Goal: Transaction & Acquisition: Purchase product/service

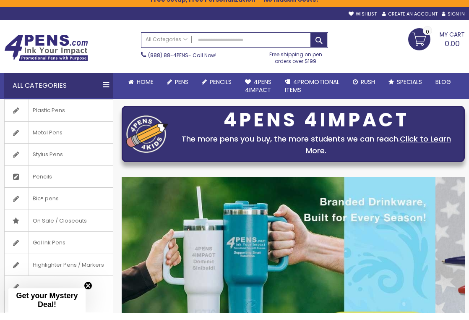
scroll to position [9, 0]
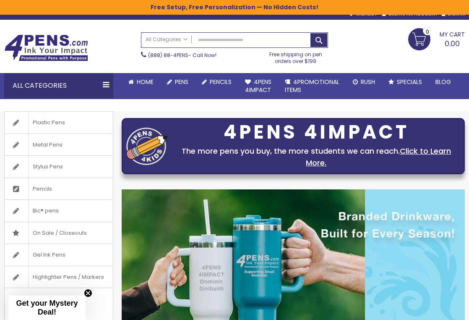
click at [76, 115] on link "Plastic Pens" at bounding box center [59, 123] width 108 height 22
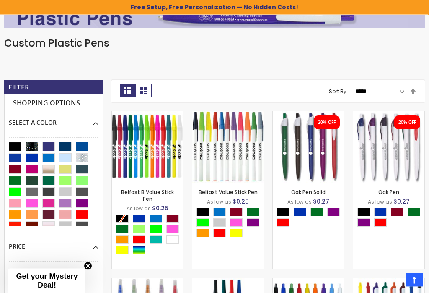
scroll to position [155, 0]
click at [389, 169] on div "- *** + Add to Cart" at bounding box center [389, 169] width 0 height 0
click at [383, 212] on div "Blue" at bounding box center [381, 212] width 13 height 8
type input "****"
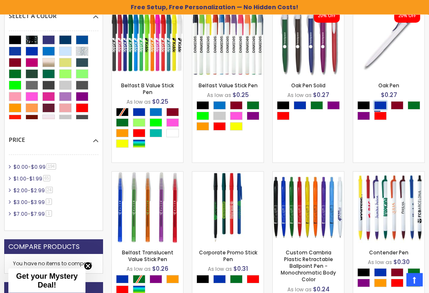
scroll to position [261, 0]
click at [310, 222] on img at bounding box center [308, 207] width 71 height 71
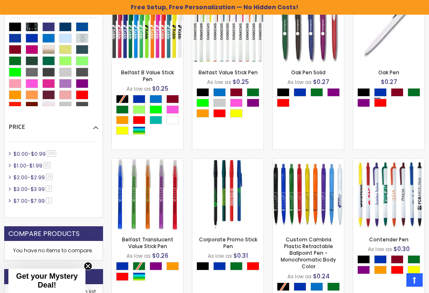
click at [315, 207] on img at bounding box center [308, 194] width 71 height 71
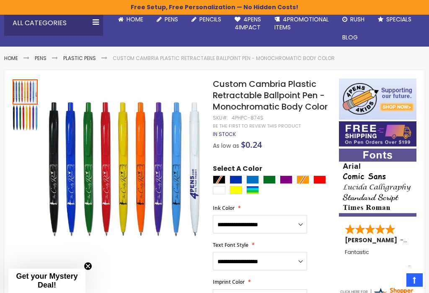
scroll to position [73, 0]
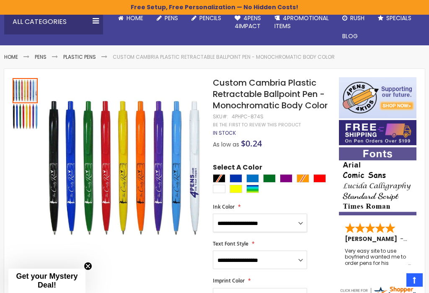
click at [298, 218] on select "**********" at bounding box center [260, 222] width 94 height 18
click at [304, 223] on select "**********" at bounding box center [260, 222] width 94 height 18
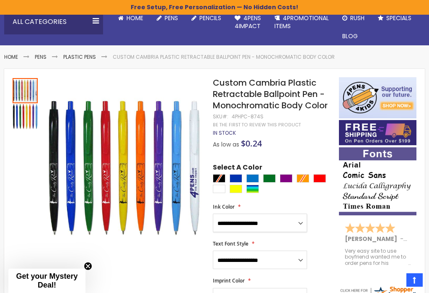
select select "*****"
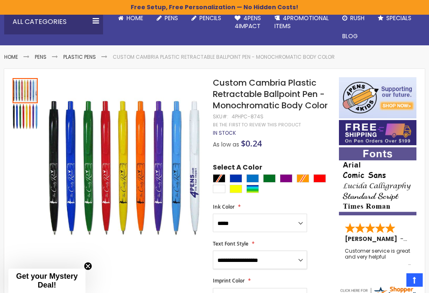
click at [299, 260] on select "**********" at bounding box center [260, 259] width 94 height 18
select select "*****"
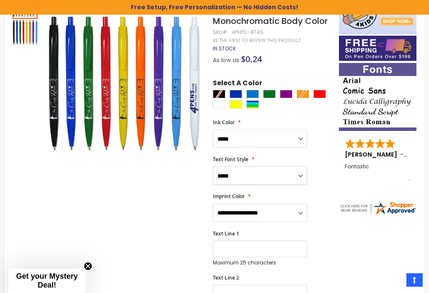
scroll to position [159, 0]
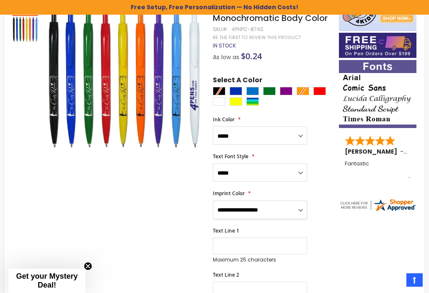
click at [301, 210] on select "**********" at bounding box center [260, 209] width 94 height 18
select select "*****"
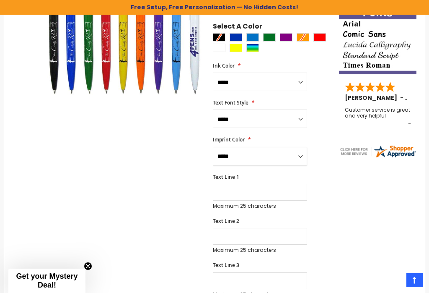
scroll to position [213, 0]
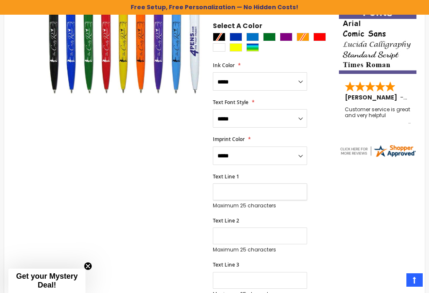
click at [225, 194] on input "Text Line 1" at bounding box center [260, 191] width 94 height 17
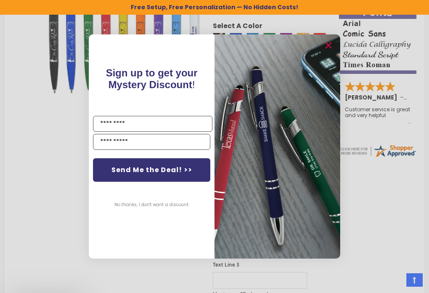
scroll to position [212, 0]
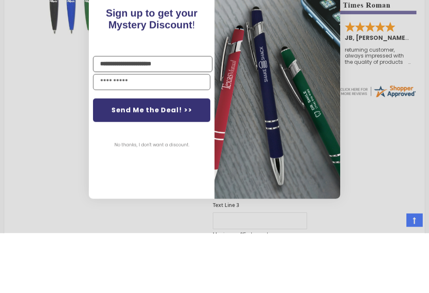
type input "**********"
click at [118, 134] on input "YOUR EMAIL" at bounding box center [151, 142] width 117 height 16
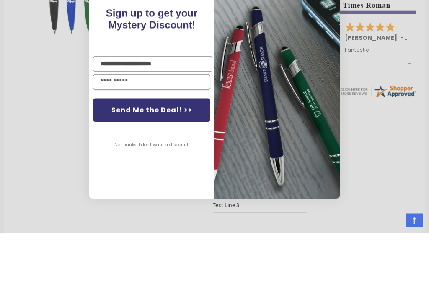
type input "**********"
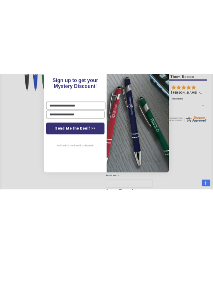
scroll to position [272, 0]
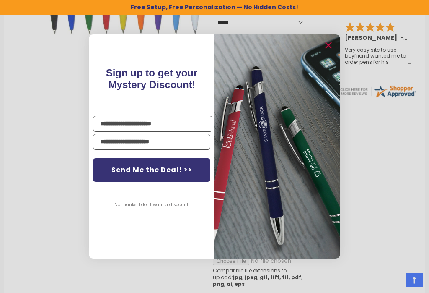
click at [195, 172] on button "Send Me the Deal! >>" at bounding box center [151, 169] width 117 height 23
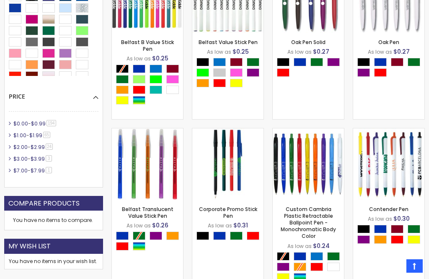
scroll to position [304, 0]
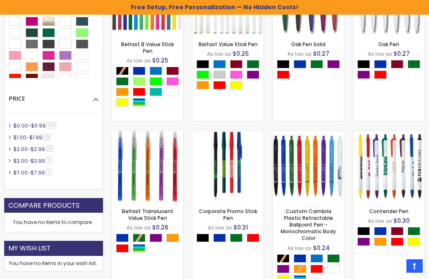
click at [309, 188] on div "- *** + Add to Cart" at bounding box center [309, 188] width 0 height 0
click at [310, 178] on img at bounding box center [308, 165] width 71 height 71
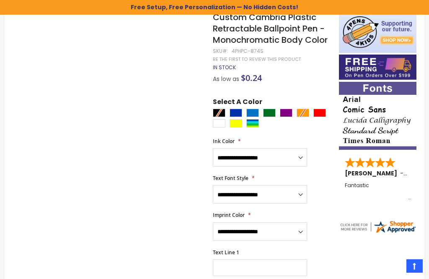
scroll to position [139, 0]
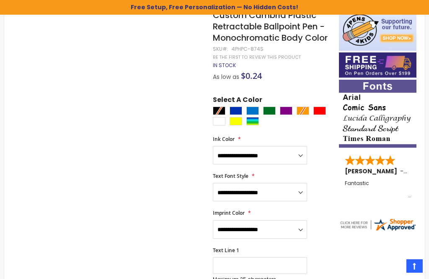
click at [304, 114] on div at bounding box center [274, 117] width 122 height 21
click at [299, 156] on select "**********" at bounding box center [260, 155] width 94 height 18
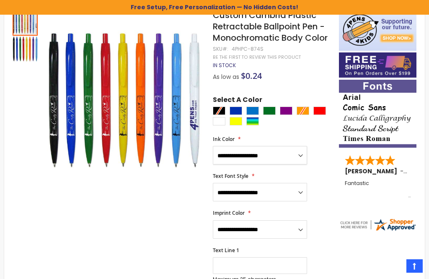
click at [306, 152] on select "**********" at bounding box center [260, 155] width 94 height 18
select select "*****"
click at [304, 192] on select "**********" at bounding box center [260, 192] width 94 height 18
select select "*****"
click at [300, 228] on select "**********" at bounding box center [260, 229] width 94 height 18
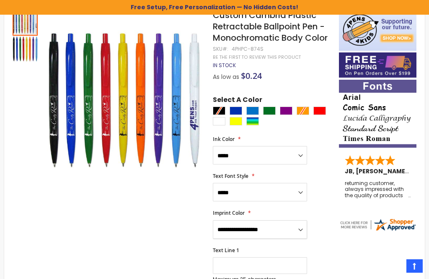
select select "*****"
click at [237, 108] on div "Blue" at bounding box center [236, 111] width 13 height 8
type input "****"
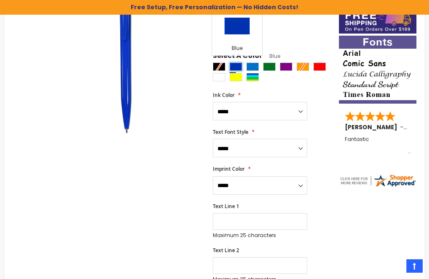
scroll to position [185, 0]
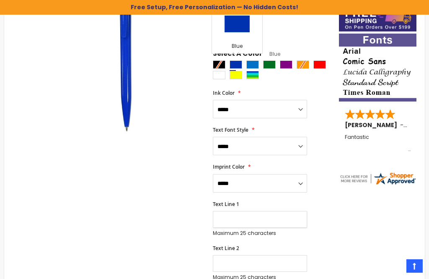
click at [226, 224] on input "Text Line 1" at bounding box center [260, 219] width 94 height 17
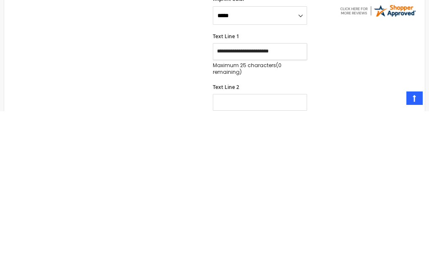
type input "**********"
click at [229, 262] on input "Text Line 2" at bounding box center [260, 270] width 94 height 17
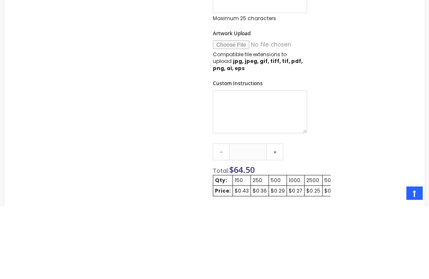
scroll to position [429, 0]
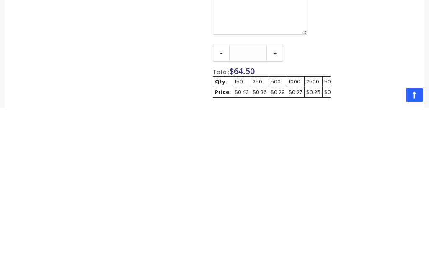
type input "**********"
click at [258, 250] on div "250" at bounding box center [260, 253] width 14 height 7
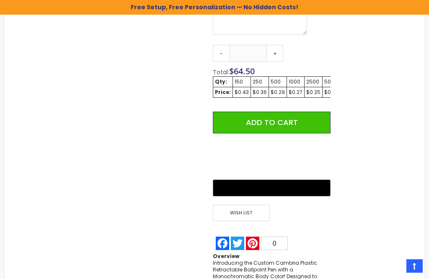
click at [258, 78] on div "250" at bounding box center [260, 81] width 14 height 7
click at [257, 78] on div "250" at bounding box center [260, 81] width 14 height 7
click at [259, 77] on td "250" at bounding box center [260, 82] width 18 height 10
click at [279, 45] on link "+" at bounding box center [275, 53] width 17 height 17
click at [276, 45] on link "+" at bounding box center [275, 53] width 17 height 17
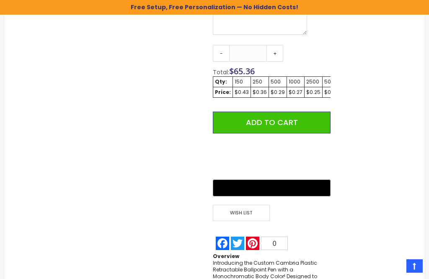
click at [277, 45] on link "+" at bounding box center [275, 53] width 17 height 17
click at [276, 45] on link "+" at bounding box center [275, 53] width 17 height 17
click at [274, 45] on link "+" at bounding box center [275, 53] width 17 height 17
click at [278, 45] on link "+" at bounding box center [275, 53] width 17 height 17
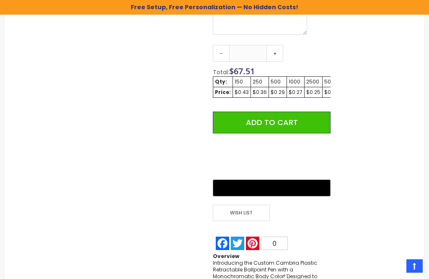
click at [280, 45] on link "+" at bounding box center [275, 53] width 17 height 17
click at [281, 45] on link "+" at bounding box center [275, 53] width 17 height 17
click at [279, 45] on link "+" at bounding box center [275, 53] width 17 height 17
click at [280, 45] on link "+" at bounding box center [275, 53] width 17 height 17
click at [279, 45] on link "+" at bounding box center [275, 53] width 17 height 17
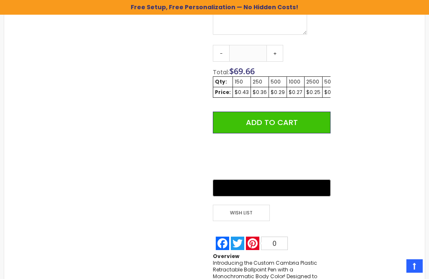
click at [280, 45] on link "+" at bounding box center [275, 53] width 17 height 17
click at [279, 45] on link "+" at bounding box center [275, 53] width 17 height 17
click at [278, 45] on link "+" at bounding box center [275, 53] width 17 height 17
click at [279, 45] on link "+" at bounding box center [275, 53] width 17 height 17
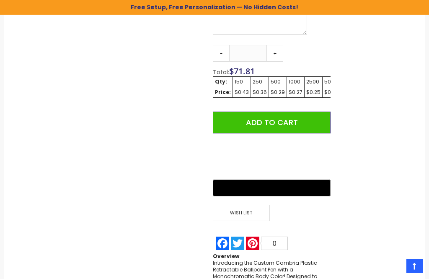
click at [277, 45] on link "+" at bounding box center [275, 53] width 17 height 17
click at [276, 45] on link "+" at bounding box center [275, 53] width 17 height 17
click at [278, 45] on link "+" at bounding box center [275, 53] width 17 height 17
click at [276, 45] on link "+" at bounding box center [275, 53] width 17 height 17
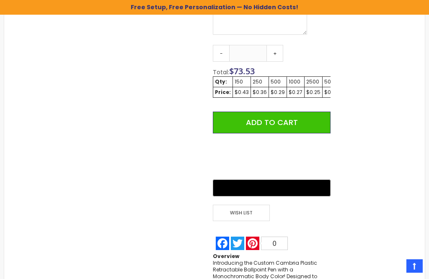
click at [276, 45] on link "+" at bounding box center [275, 53] width 17 height 17
click at [279, 45] on link "+" at bounding box center [275, 53] width 17 height 17
click at [276, 45] on link "+" at bounding box center [275, 53] width 17 height 17
click at [273, 45] on link "+" at bounding box center [275, 53] width 17 height 17
click at [272, 45] on link "+" at bounding box center [275, 53] width 17 height 17
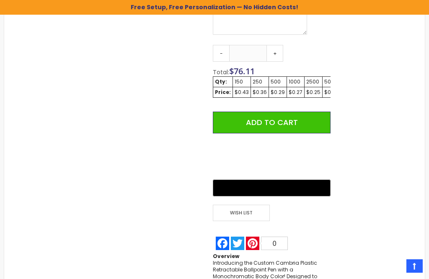
click at [272, 45] on link "+" at bounding box center [275, 53] width 17 height 17
click at [273, 45] on link "+" at bounding box center [275, 53] width 17 height 17
click at [274, 45] on link "+" at bounding box center [275, 53] width 17 height 17
click at [273, 45] on link "+" at bounding box center [275, 53] width 17 height 17
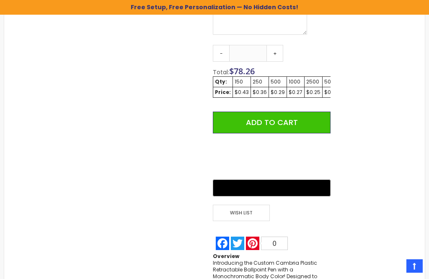
click at [272, 45] on link "+" at bounding box center [275, 53] width 17 height 17
click at [273, 45] on link "+" at bounding box center [275, 53] width 17 height 17
click at [275, 45] on link "+" at bounding box center [275, 53] width 17 height 17
click at [274, 45] on link "+" at bounding box center [275, 53] width 17 height 17
click at [273, 45] on link "+" at bounding box center [275, 53] width 17 height 17
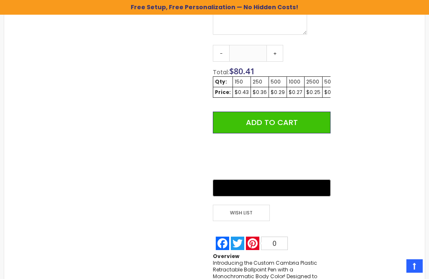
click at [273, 45] on link "+" at bounding box center [275, 53] width 17 height 17
click at [271, 45] on link "+" at bounding box center [275, 53] width 17 height 17
click at [272, 45] on link "+" at bounding box center [275, 53] width 17 height 17
click at [273, 45] on link "+" at bounding box center [275, 53] width 17 height 17
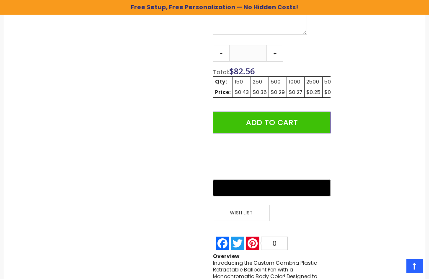
click at [273, 45] on link "+" at bounding box center [275, 53] width 17 height 17
click at [272, 45] on link "+" at bounding box center [275, 53] width 17 height 17
click at [273, 45] on link "+" at bounding box center [275, 53] width 17 height 17
click at [272, 45] on link "+" at bounding box center [275, 53] width 17 height 17
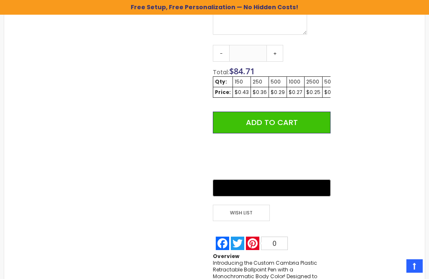
click at [272, 45] on link "+" at bounding box center [275, 53] width 17 height 17
click at [274, 45] on link "+" at bounding box center [275, 53] width 17 height 17
click at [273, 45] on link "+" at bounding box center [275, 53] width 17 height 17
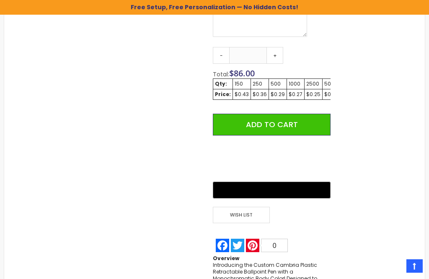
scroll to position [596, 0]
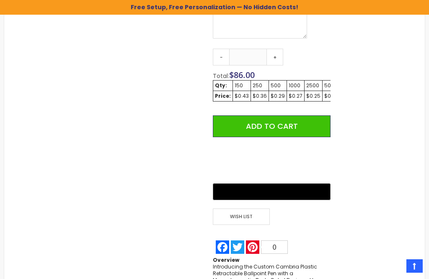
click at [258, 81] on td "250" at bounding box center [260, 86] width 18 height 10
click at [269, 81] on td "500" at bounding box center [278, 86] width 18 height 10
click at [278, 49] on link "+" at bounding box center [275, 57] width 17 height 17
click at [277, 49] on link "+" at bounding box center [275, 57] width 17 height 17
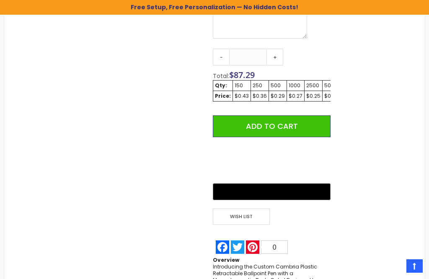
click at [277, 49] on link "+" at bounding box center [275, 57] width 17 height 17
click at [278, 49] on link "+" at bounding box center [275, 57] width 17 height 17
click at [275, 49] on link "+" at bounding box center [275, 57] width 17 height 17
click at [276, 49] on link "+" at bounding box center [275, 57] width 17 height 17
click at [275, 49] on link "+" at bounding box center [275, 57] width 17 height 17
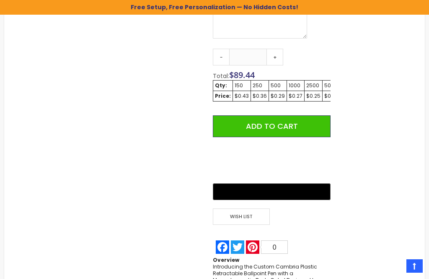
click at [274, 49] on link "+" at bounding box center [275, 57] width 17 height 17
click at [276, 49] on link "+" at bounding box center [275, 57] width 17 height 17
click at [272, 49] on link "+" at bounding box center [275, 57] width 17 height 17
click at [273, 49] on link "+" at bounding box center [275, 57] width 17 height 17
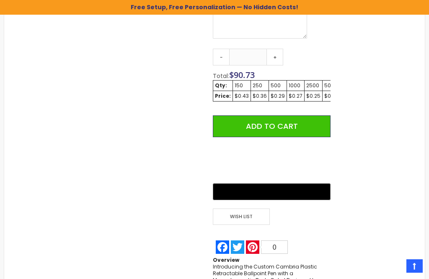
click at [272, 49] on link "+" at bounding box center [275, 57] width 17 height 17
click at [275, 49] on link "+" at bounding box center [275, 57] width 17 height 17
click at [278, 49] on link "+" at bounding box center [275, 57] width 17 height 17
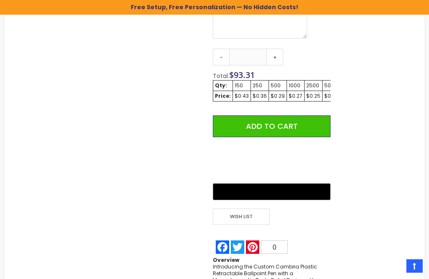
click at [277, 49] on link "+" at bounding box center [275, 57] width 17 height 17
click at [276, 49] on link "+" at bounding box center [275, 57] width 17 height 17
click at [277, 49] on link "+" at bounding box center [275, 57] width 17 height 17
click at [275, 49] on link "+" at bounding box center [275, 57] width 17 height 17
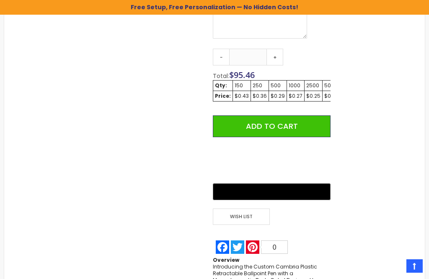
click at [274, 49] on link "+" at bounding box center [275, 57] width 17 height 17
click at [273, 49] on link "+" at bounding box center [275, 57] width 17 height 17
click at [271, 49] on link "+" at bounding box center [275, 57] width 17 height 17
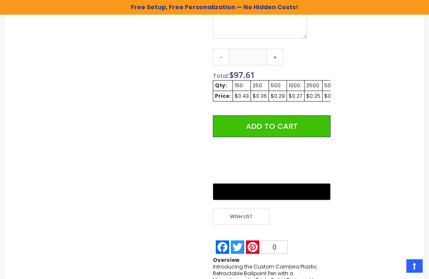
click at [273, 49] on link "+" at bounding box center [275, 57] width 17 height 17
click at [275, 49] on link "+" at bounding box center [275, 57] width 17 height 17
click at [274, 49] on link "+" at bounding box center [275, 57] width 17 height 17
click at [277, 49] on link "+" at bounding box center [275, 57] width 17 height 17
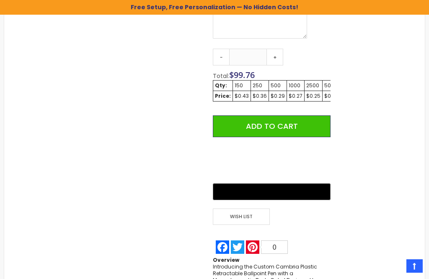
click at [274, 49] on link "+" at bounding box center [275, 57] width 17 height 17
click at [277, 49] on link "+" at bounding box center [275, 57] width 17 height 17
click at [274, 49] on link "+" at bounding box center [275, 57] width 17 height 17
click at [276, 49] on link "+" at bounding box center [275, 57] width 17 height 17
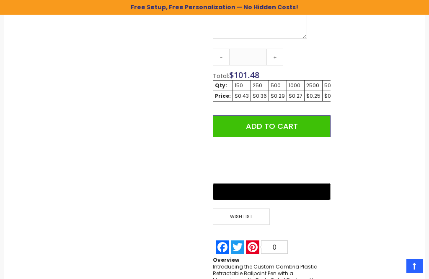
click at [276, 49] on link "+" at bounding box center [275, 57] width 17 height 17
click at [275, 49] on link "+" at bounding box center [275, 57] width 17 height 17
click at [273, 49] on link "+" at bounding box center [275, 57] width 17 height 17
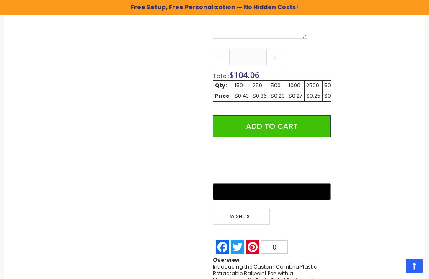
click at [273, 49] on link "+" at bounding box center [275, 57] width 17 height 17
click at [276, 49] on link "+" at bounding box center [275, 57] width 17 height 17
click at [274, 49] on link "+" at bounding box center [275, 57] width 17 height 17
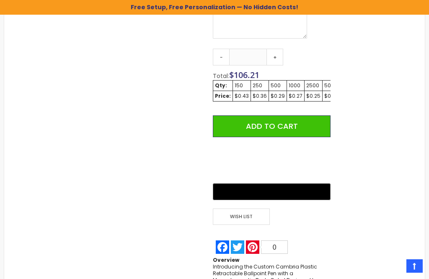
click at [273, 49] on link "+" at bounding box center [275, 57] width 17 height 17
click at [274, 49] on link "+" at bounding box center [275, 57] width 17 height 17
click at [273, 49] on link "+" at bounding box center [275, 57] width 17 height 17
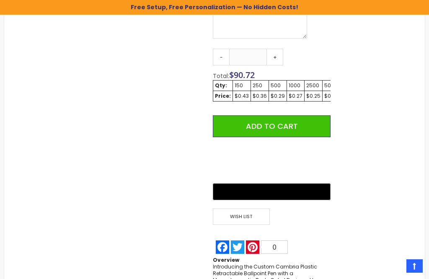
click at [275, 49] on link "+" at bounding box center [275, 57] width 17 height 17
click at [225, 49] on link "-" at bounding box center [221, 57] width 17 height 17
click at [221, 49] on link "-" at bounding box center [221, 57] width 17 height 17
click at [220, 49] on link "-" at bounding box center [221, 57] width 17 height 17
type input "***"
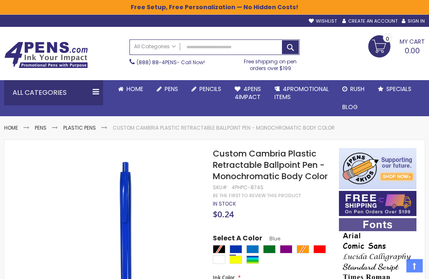
scroll to position [0, 0]
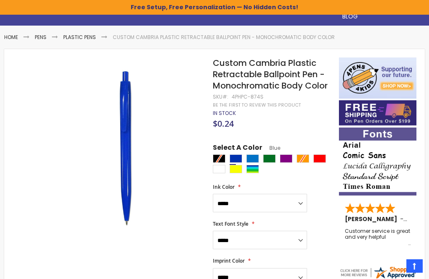
click at [320, 184] on div "**********" at bounding box center [272, 198] width 118 height 29
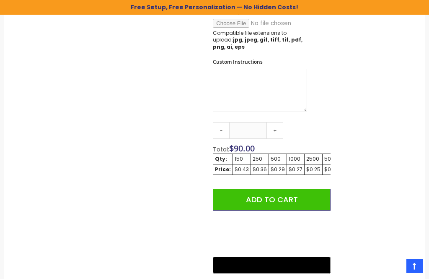
scroll to position [523, 0]
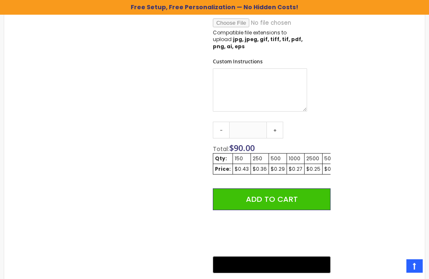
click at [313, 188] on button "Add to Cart" at bounding box center [272, 199] width 118 height 22
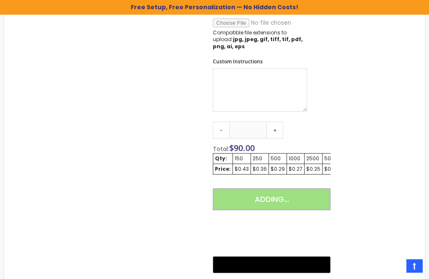
scroll to position [225, 0]
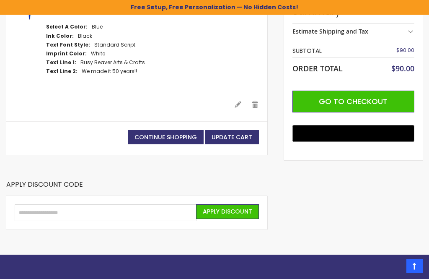
scroll to position [200, 0]
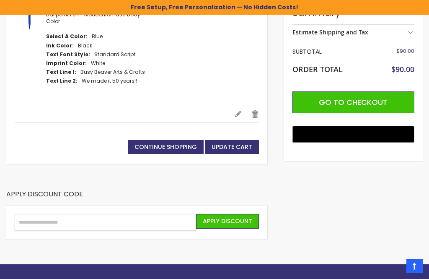
click at [30, 216] on input "Enter discount code" at bounding box center [106, 222] width 182 height 17
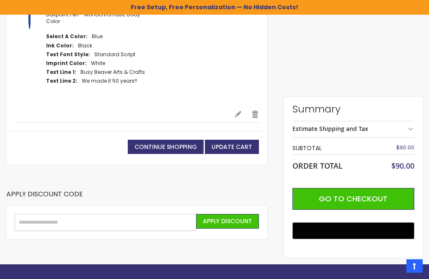
scroll to position [199, 0]
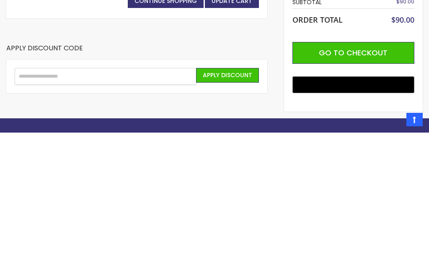
type input "*"
type input "******"
click at [235, 214] on button "Apply Discount" at bounding box center [227, 221] width 63 height 15
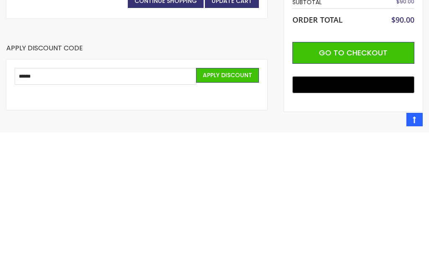
scroll to position [346, 0]
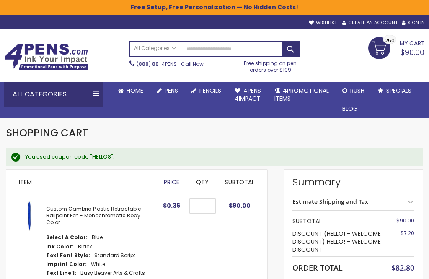
click at [39, 276] on link at bounding box center [30, 251] width 31 height 101
